Goal: Task Accomplishment & Management: Complete application form

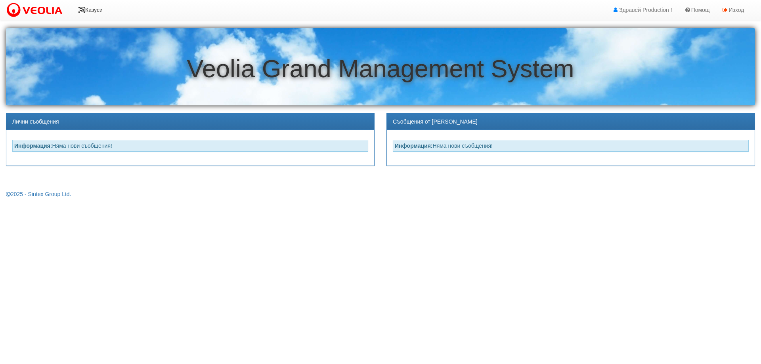
click at [98, 10] on link "Казуси" at bounding box center [90, 10] width 36 height 20
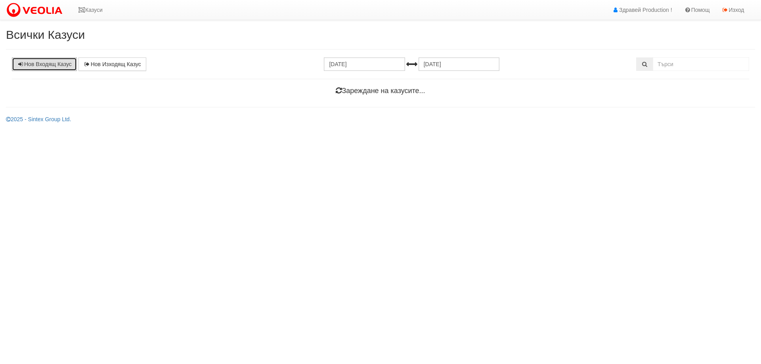
click at [52, 65] on link "Нов Входящ Казус" at bounding box center [44, 63] width 65 height 13
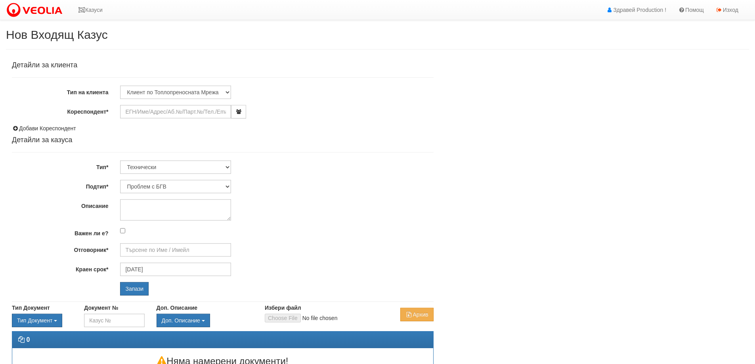
type input "Дончо Дончев - Технически"
click at [148, 111] on input "Кореспондент*" at bounding box center [175, 111] width 111 height 13
click at [166, 110] on input "Кореспондент*" at bounding box center [175, 111] width 111 height 13
click at [147, 207] on textarea "Описание" at bounding box center [175, 209] width 111 height 21
click at [133, 210] on textarea "Описание" at bounding box center [175, 209] width 111 height 21
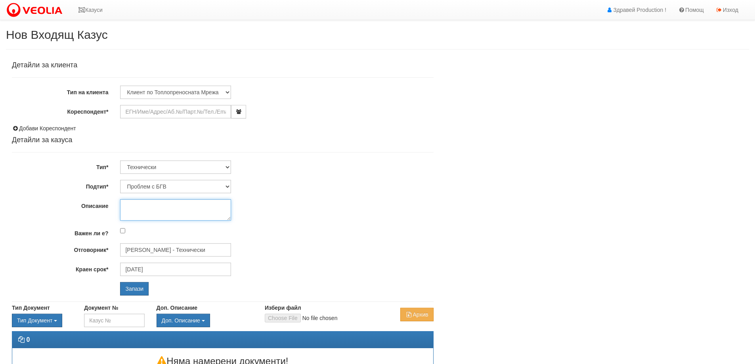
click at [133, 208] on textarea "Описание" at bounding box center [175, 209] width 111 height 21
click at [172, 188] on select "Проблем с БГВ Теч ВОИ Теч БГВ Теч в АС Теч от водомер Проблем в АС Интервенция …" at bounding box center [175, 186] width 111 height 13
select select "Теч в АС"
click at [120, 180] on select "Проблем с БГВ Теч ВОИ Теч БГВ Теч в АС Теч от водомер Проблем в АС Интервенция …" at bounding box center [175, 186] width 111 height 13
type input "27/08/2025"
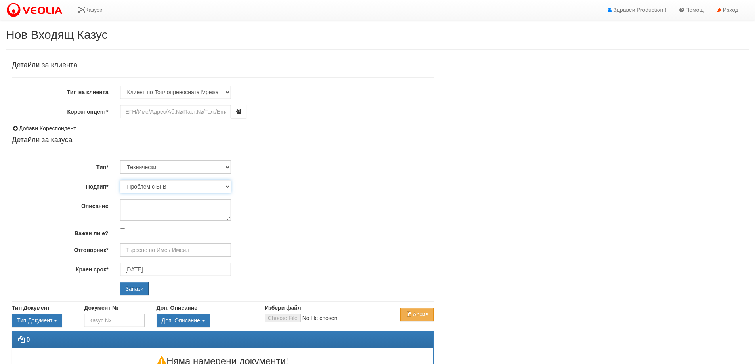
type input "Дончо Дончев - Технически"
click at [140, 210] on textarea "Описание" at bounding box center [175, 209] width 111 height 21
click at [197, 112] on input "Кореспондент*" at bounding box center [175, 111] width 111 height 13
click at [203, 114] on input "Кореспондент*" at bounding box center [175, 111] width 111 height 13
click at [202, 114] on input "Кореспондент*" at bounding box center [175, 111] width 111 height 13
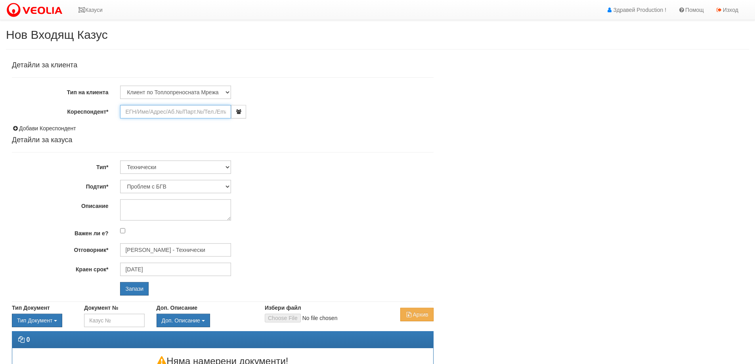
click at [202, 114] on input "Кореспондент*" at bounding box center [175, 111] width 111 height 13
type input "Тролеина 9/б"
click at [186, 109] on input "Тролеина 9/б" at bounding box center [175, 111] width 111 height 13
click at [152, 110] on input "Тролеина 9/б" at bounding box center [175, 111] width 111 height 13
click at [159, 112] on input "Тролейна /9" at bounding box center [175, 111] width 111 height 13
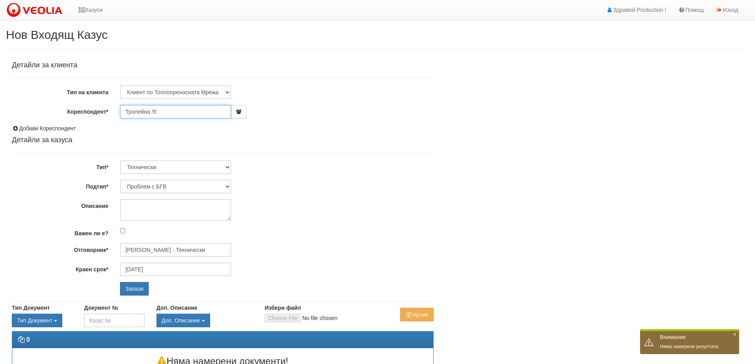
click at [159, 112] on input "Тролейна /9" at bounding box center [175, 111] width 111 height 13
type input "Т"
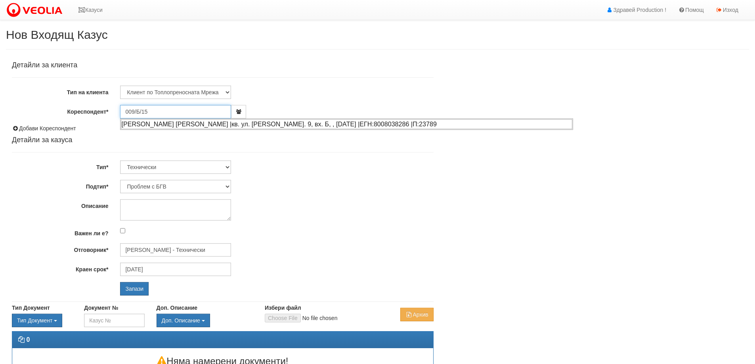
click at [208, 126] on div "ДИОНИС СОТИРОВ ДЖОМАКОВ |кв. ул. Тролейна бл. 9, вх. Б, , ап. 15 |ЕГН:800803828…" at bounding box center [346, 124] width 451 height 10
type input "Дионис Сотиров Джомаков"
type input "28/08/2025"
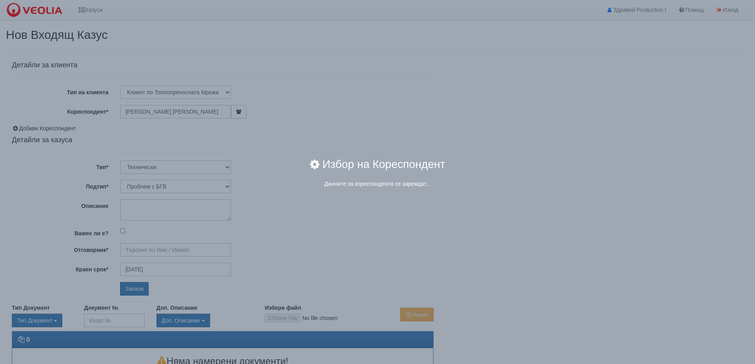
type input "Дончо Дончев - Технически"
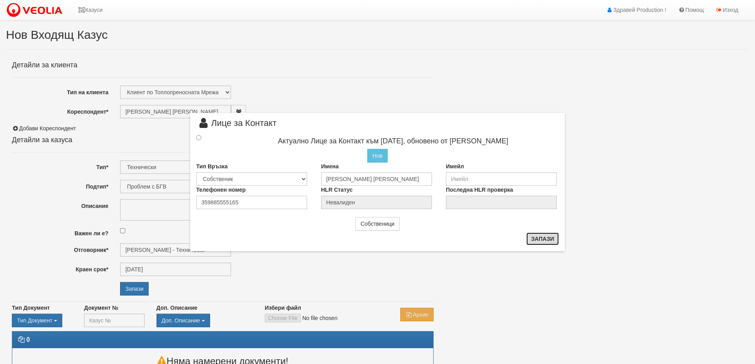
click at [540, 240] on button "Запази" at bounding box center [542, 239] width 33 height 13
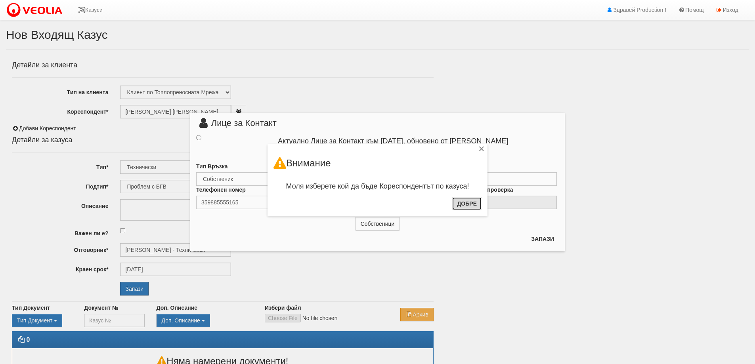
click at [465, 203] on button "Добре" at bounding box center [466, 203] width 29 height 13
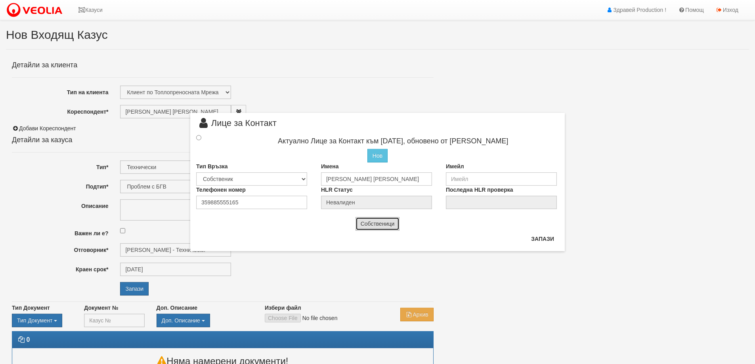
click at [375, 225] on button "Собственици" at bounding box center [378, 223] width 44 height 13
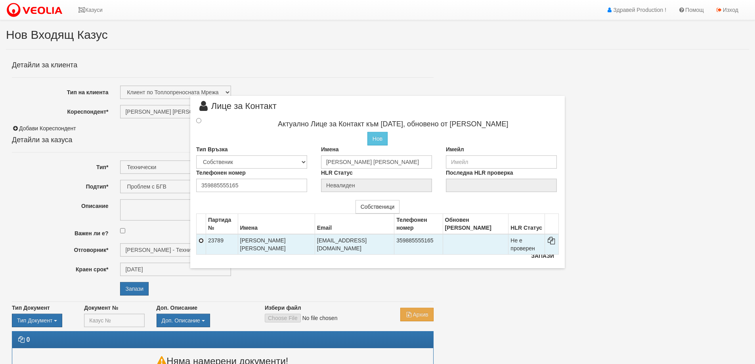
click at [199, 238] on input "radio" at bounding box center [201, 240] width 5 height 5
radio input "true"
type input "ДИОНИС СОТИРОВ ДЖОМАКОВ"
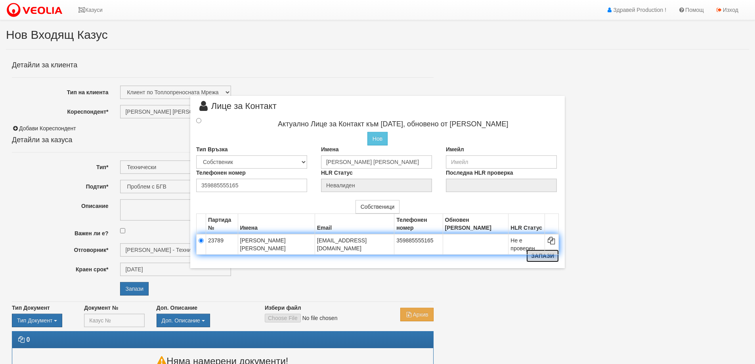
click at [542, 254] on button "Запази" at bounding box center [542, 256] width 33 height 13
radio input "true"
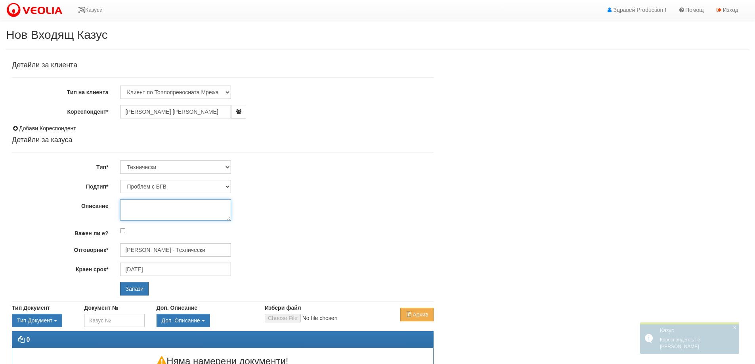
click at [180, 209] on textarea "Описание" at bounding box center [175, 209] width 111 height 21
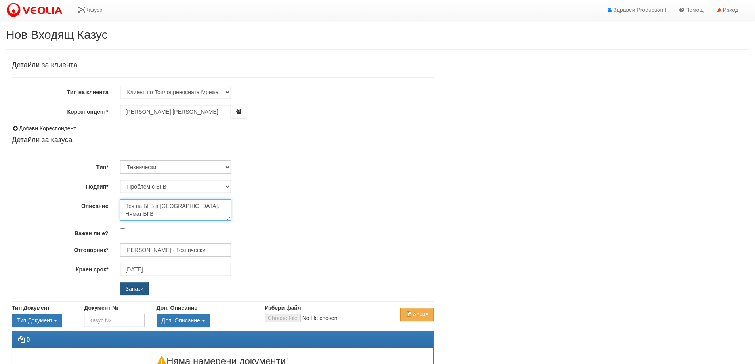
type textarea "Теч на БГВ в АС. Нямат БГВ"
click at [140, 288] on input "Запази" at bounding box center [134, 288] width 29 height 13
